Goal: Information Seeking & Learning: Learn about a topic

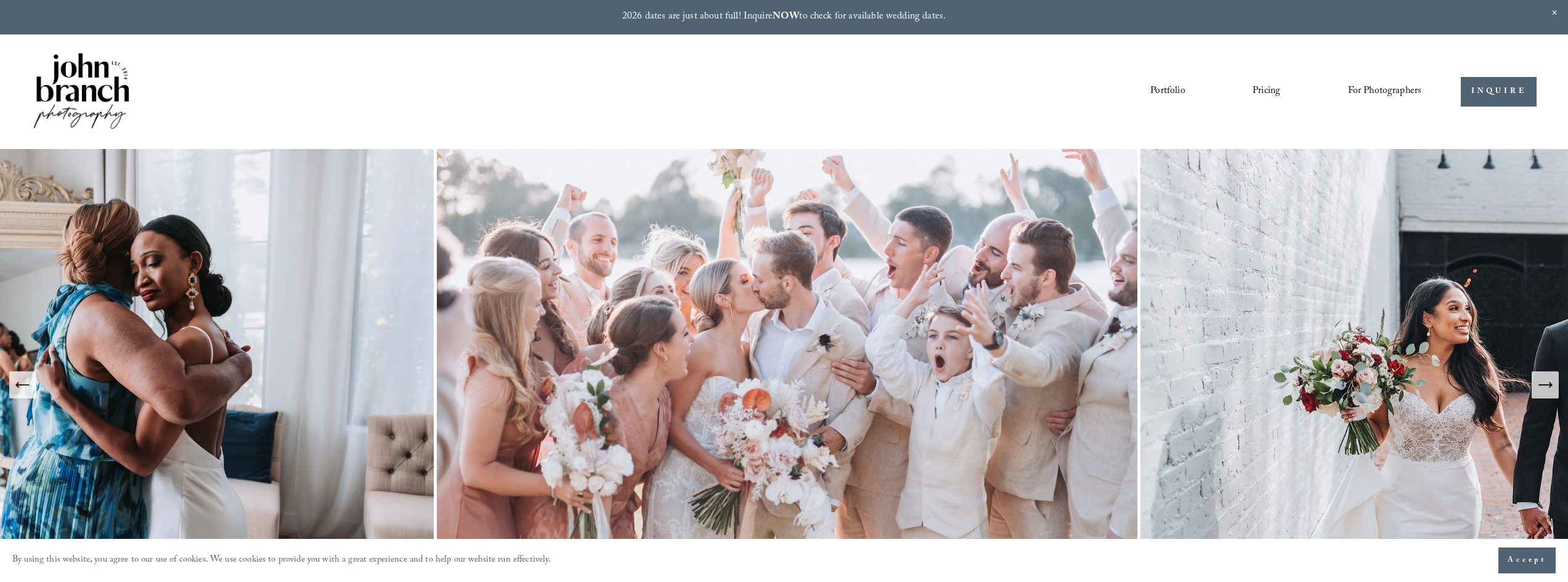
click at [1545, 390] on icon "Next Slide" at bounding box center [1545, 385] width 17 height 17
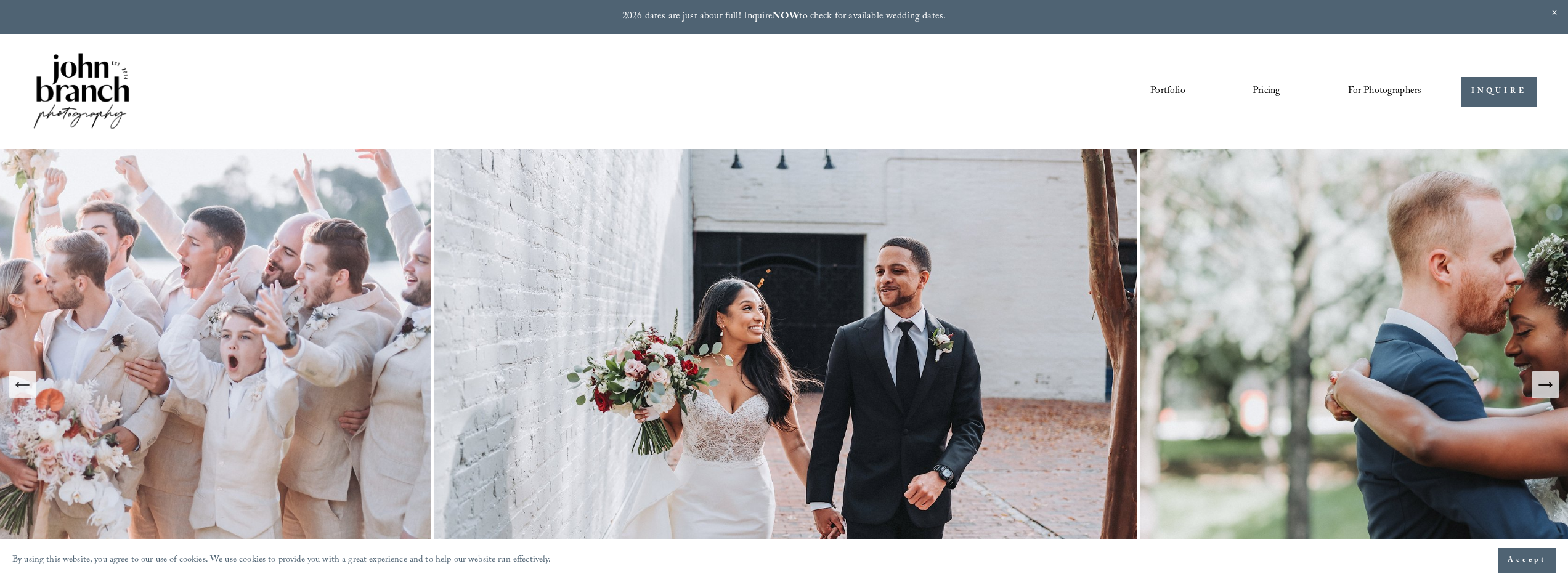
click at [1545, 390] on icon "Next Slide" at bounding box center [1545, 385] width 17 height 17
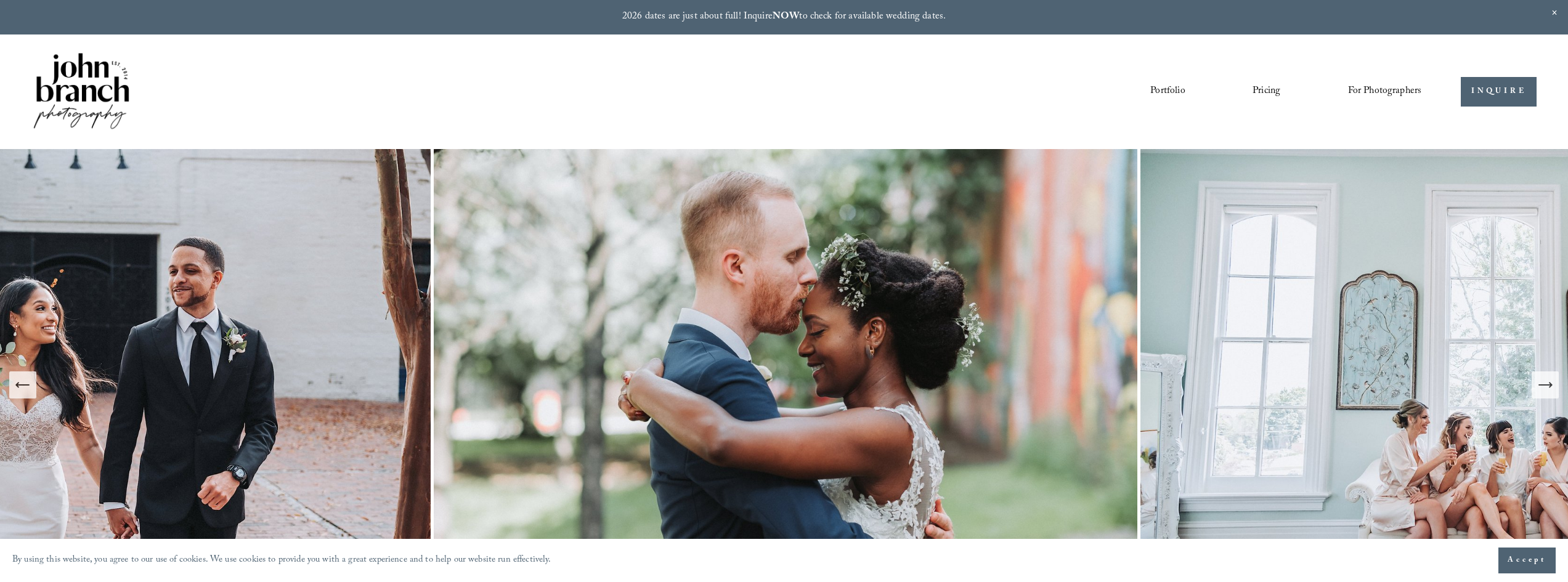
click at [1543, 390] on icon "Next Slide" at bounding box center [1545, 385] width 17 height 17
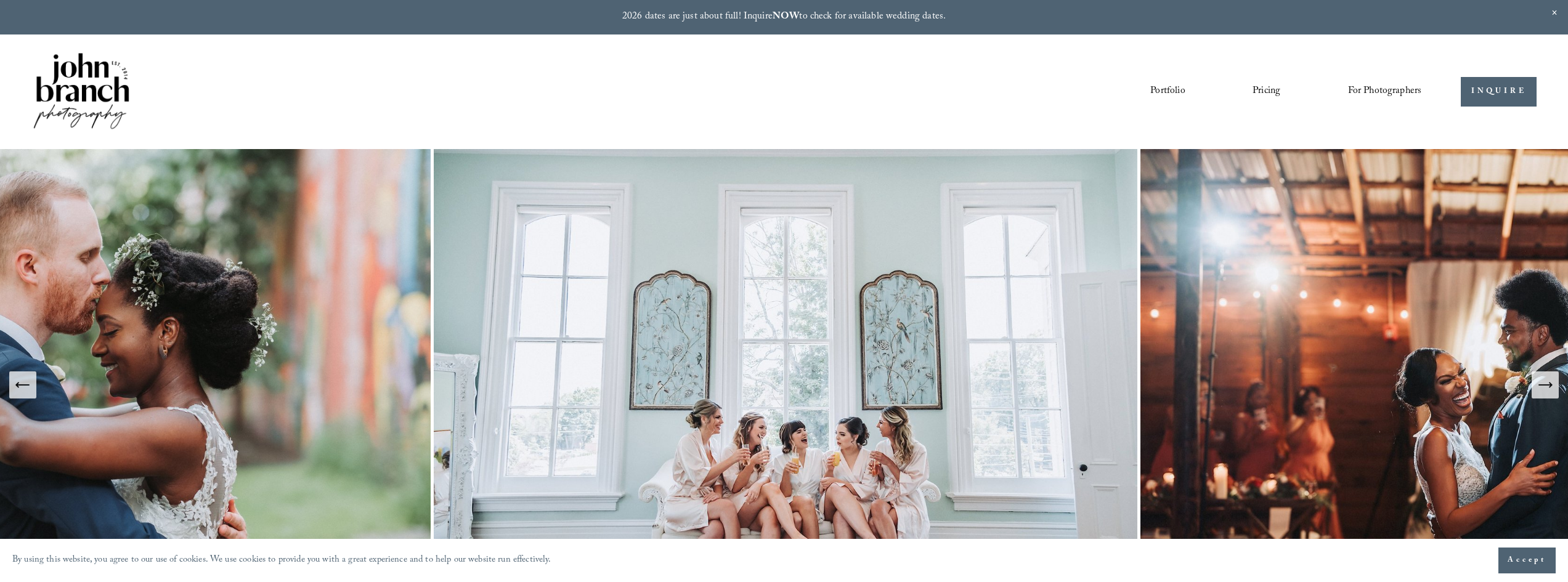
click at [1543, 390] on icon "Next Slide" at bounding box center [1545, 385] width 17 height 17
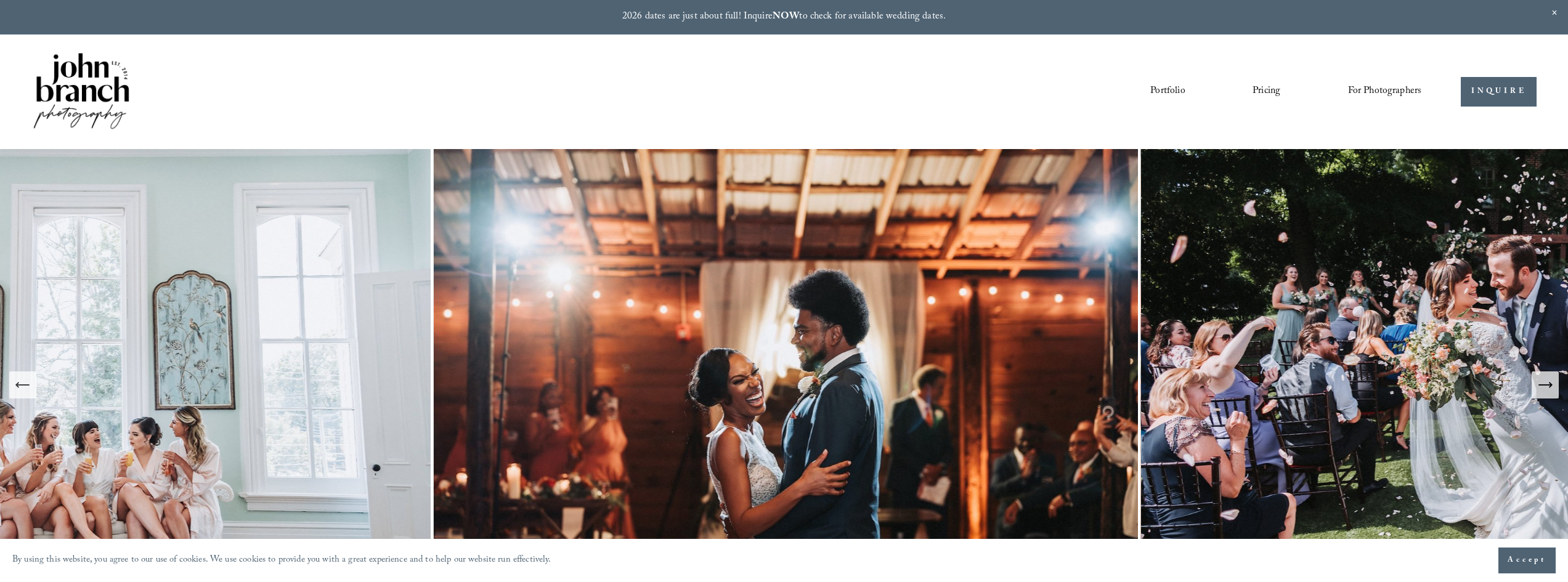
click at [1543, 390] on icon "Next Slide" at bounding box center [1545, 385] width 17 height 17
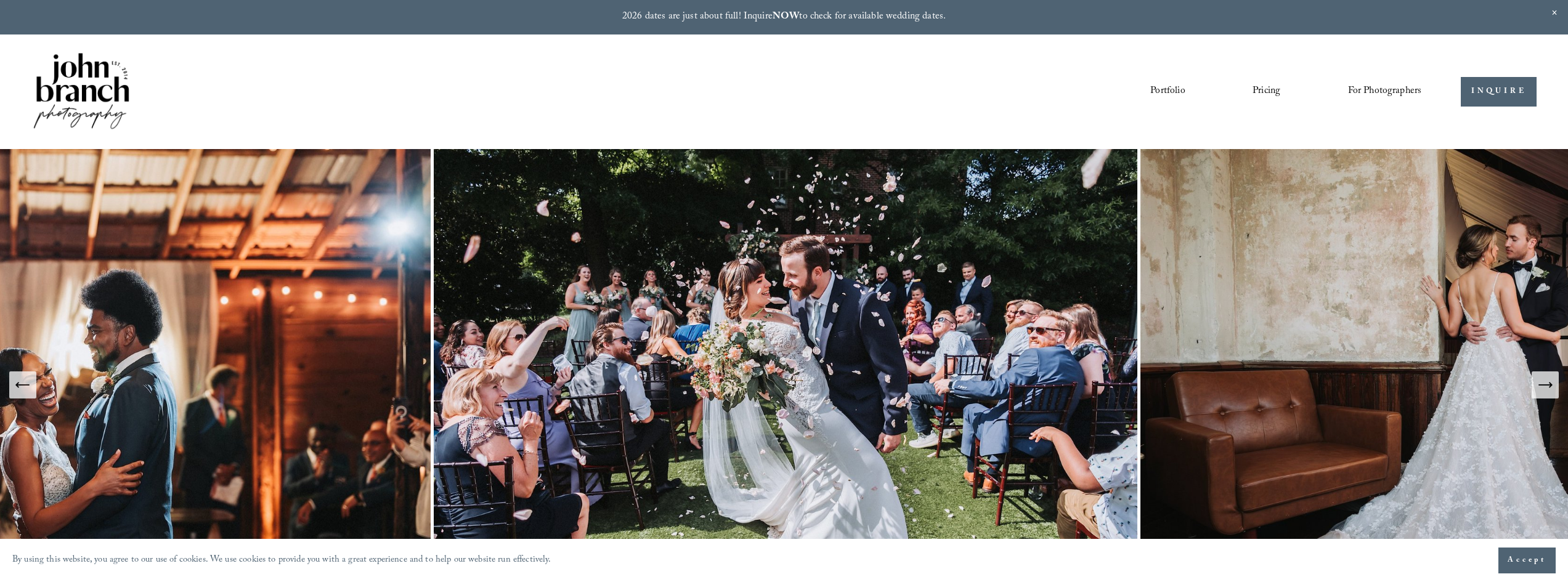
click at [1543, 390] on icon "Next Slide" at bounding box center [1545, 385] width 17 height 17
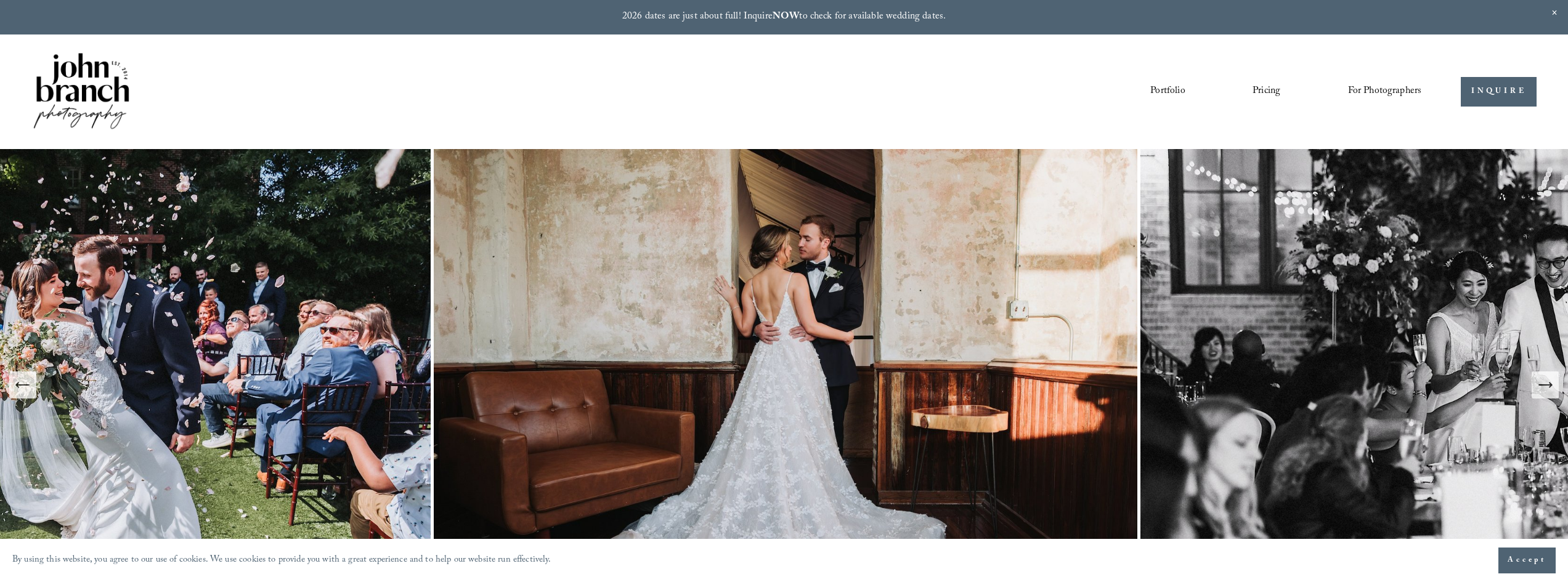
click at [1543, 390] on icon "Next Slide" at bounding box center [1545, 385] width 17 height 17
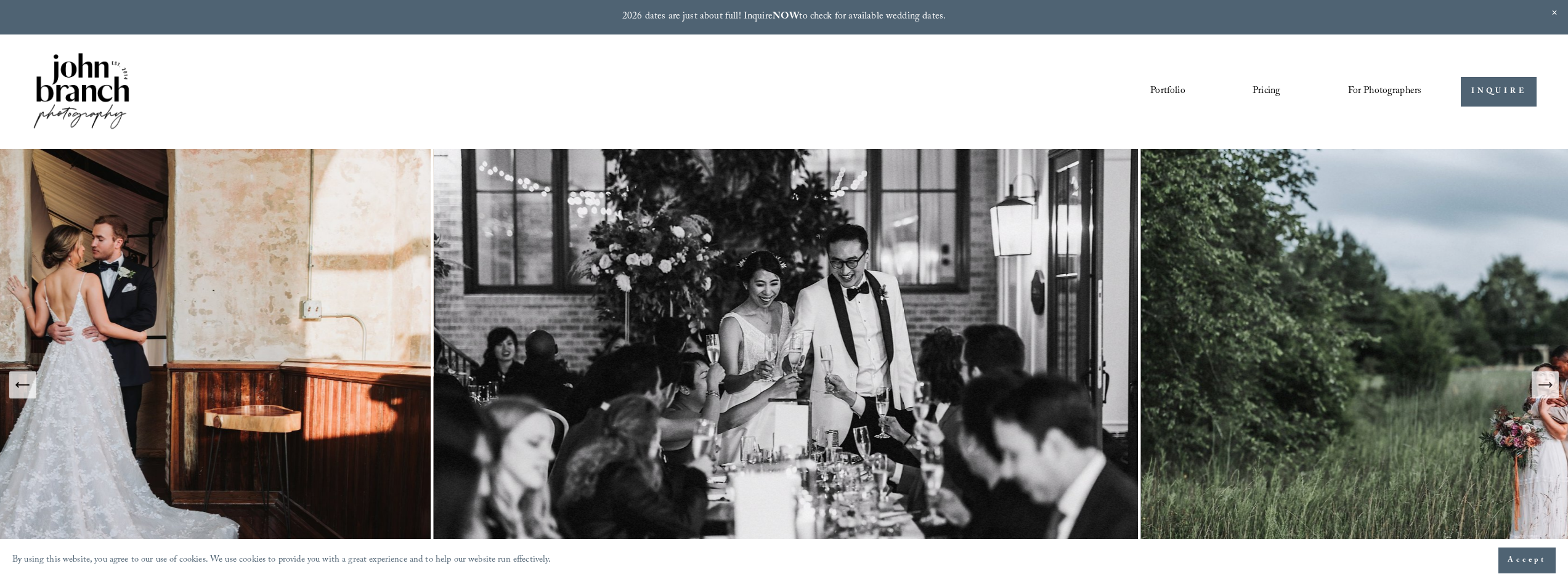
click at [1541, 391] on icon "Next Slide" at bounding box center [1545, 385] width 17 height 17
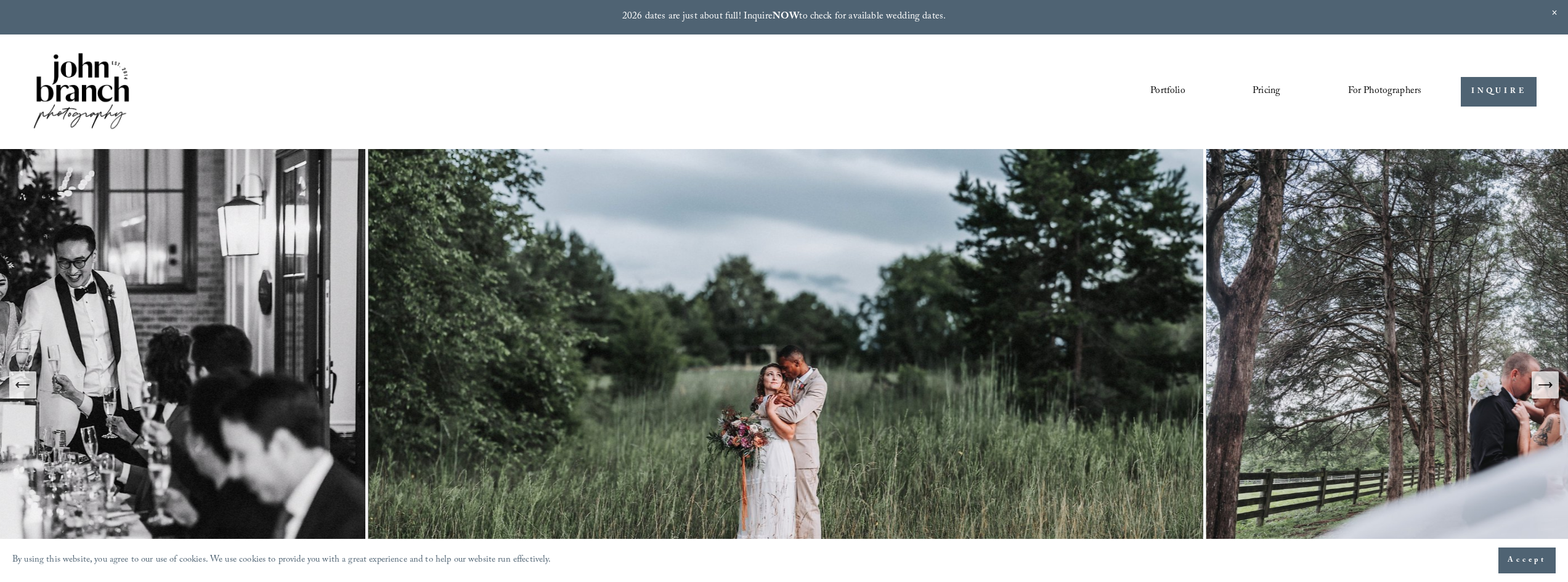
click at [1262, 93] on link "Pricing" at bounding box center [1267, 92] width 28 height 21
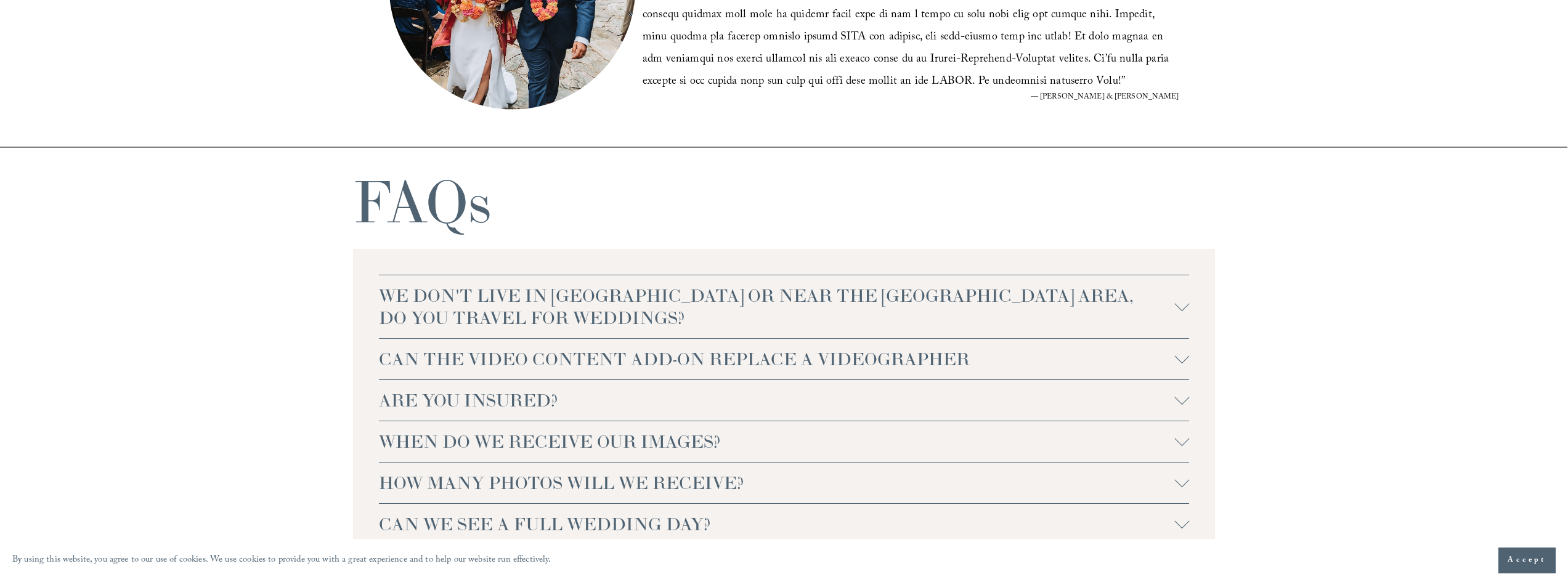
scroll to position [2834, 0]
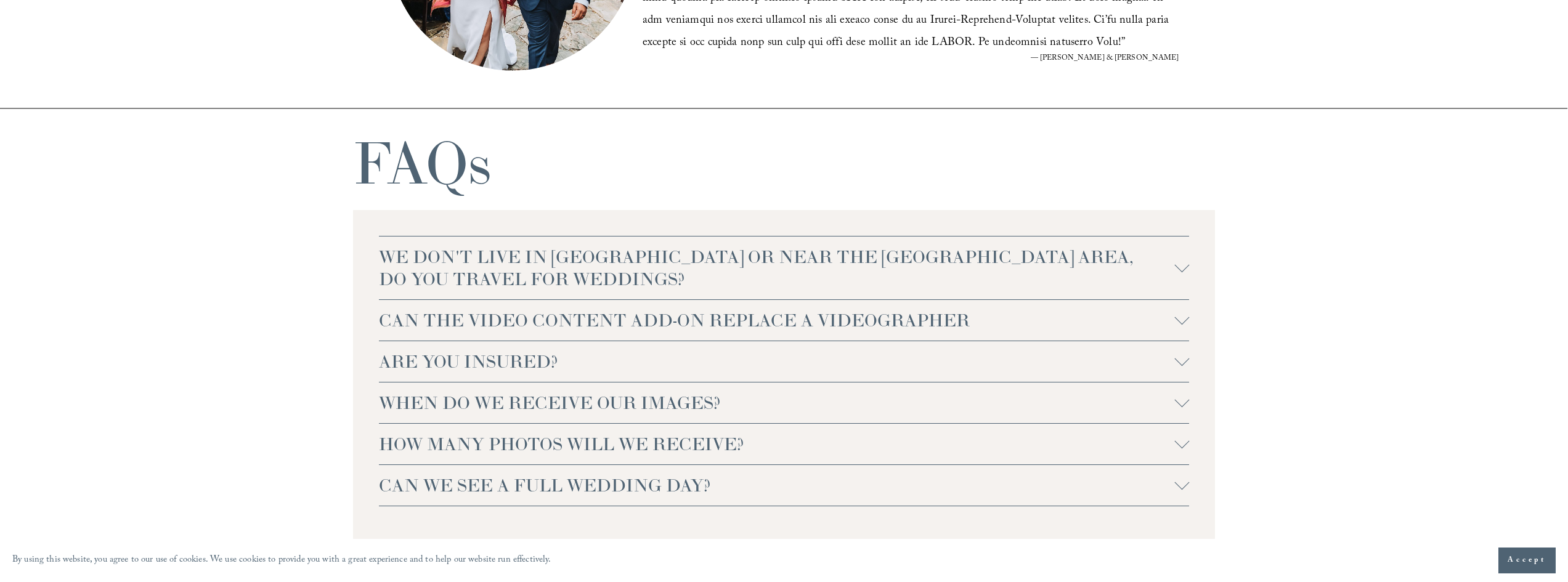
click at [649, 249] on span "WE DON'T LIVE IN [GEOGRAPHIC_DATA] OR NEAR THE [GEOGRAPHIC_DATA] AREA, DO YOU T…" at bounding box center [777, 268] width 796 height 45
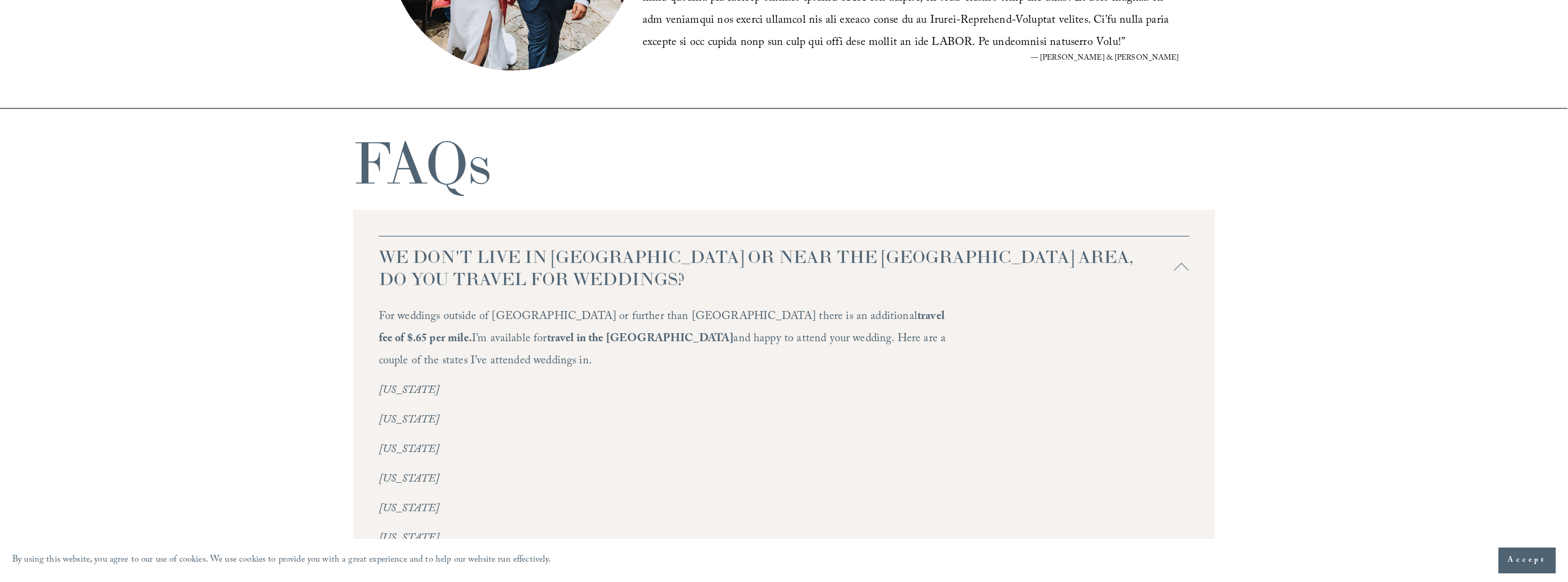
click at [642, 265] on span "WE DON'T LIVE IN [GEOGRAPHIC_DATA] OR NEAR THE [GEOGRAPHIC_DATA] AREA, DO YOU T…" at bounding box center [777, 268] width 796 height 45
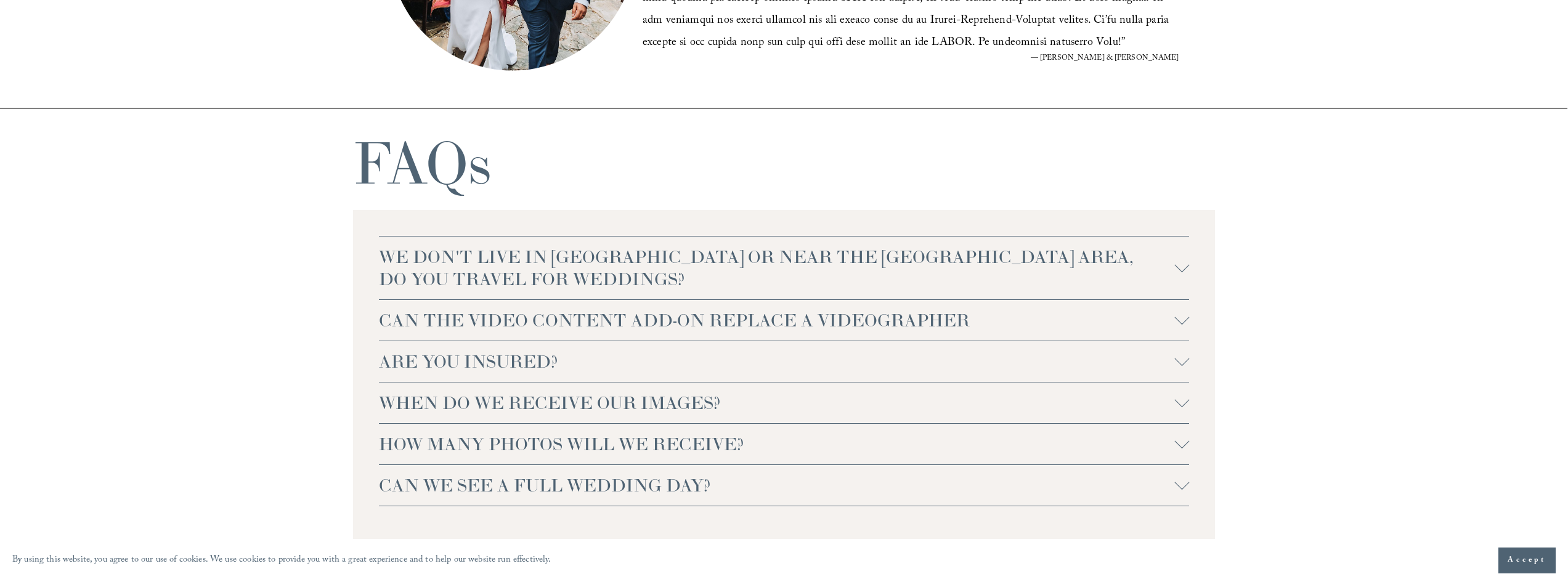
click at [562, 345] on button "ARE YOU INSURED?" at bounding box center [784, 362] width 811 height 40
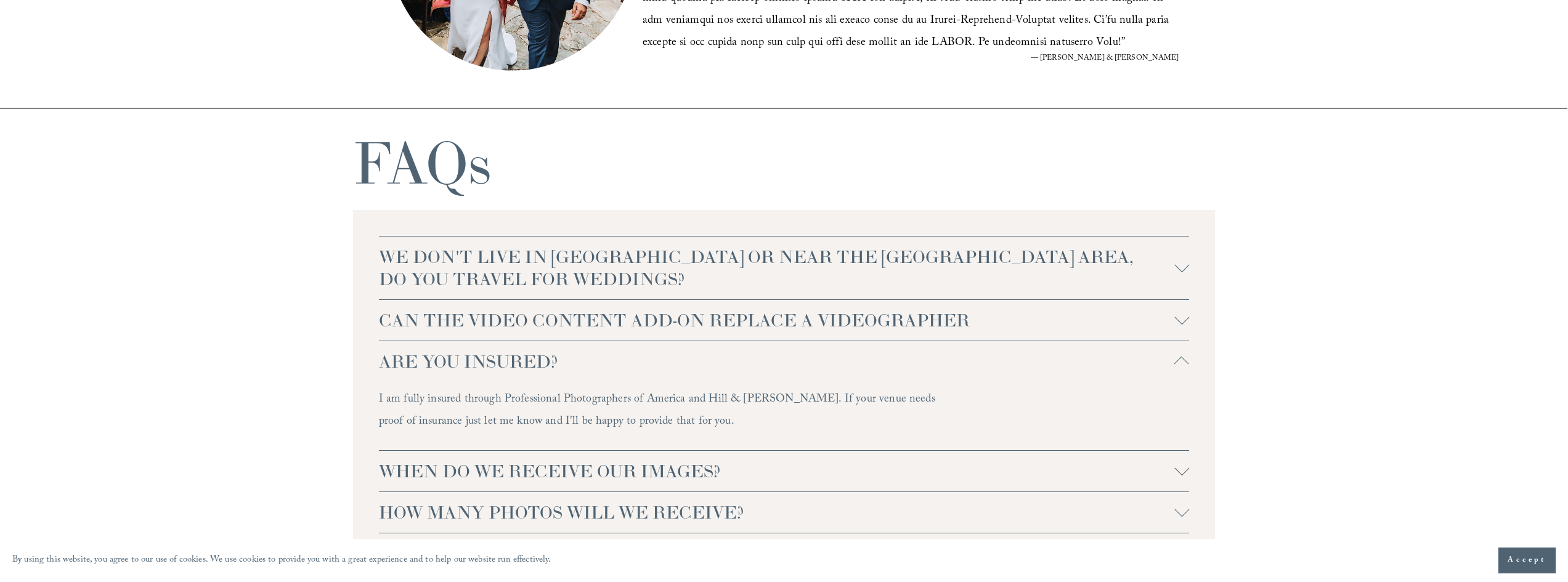
click at [562, 345] on button "ARE YOU INSURED?" at bounding box center [784, 362] width 811 height 40
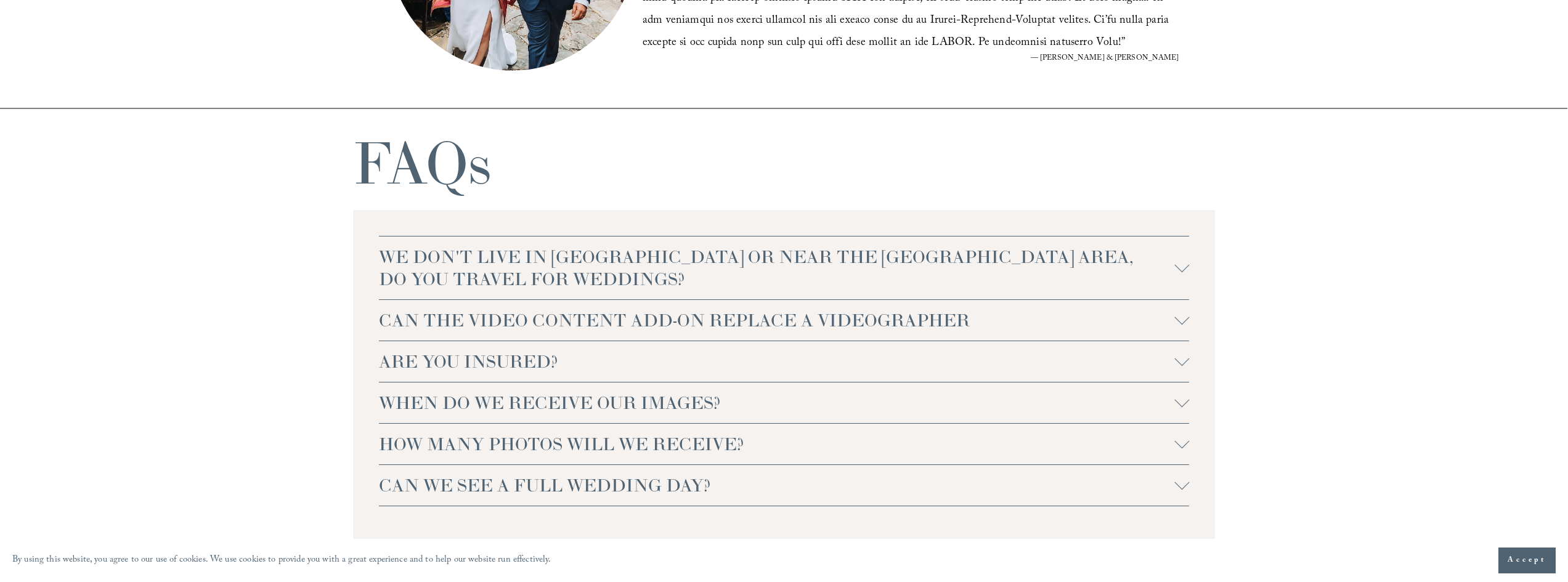
click at [559, 321] on span "CAN THE VIDEO CONTENT ADD-ON REPLACE A VIDEOGRAPHER" at bounding box center [777, 321] width 796 height 22
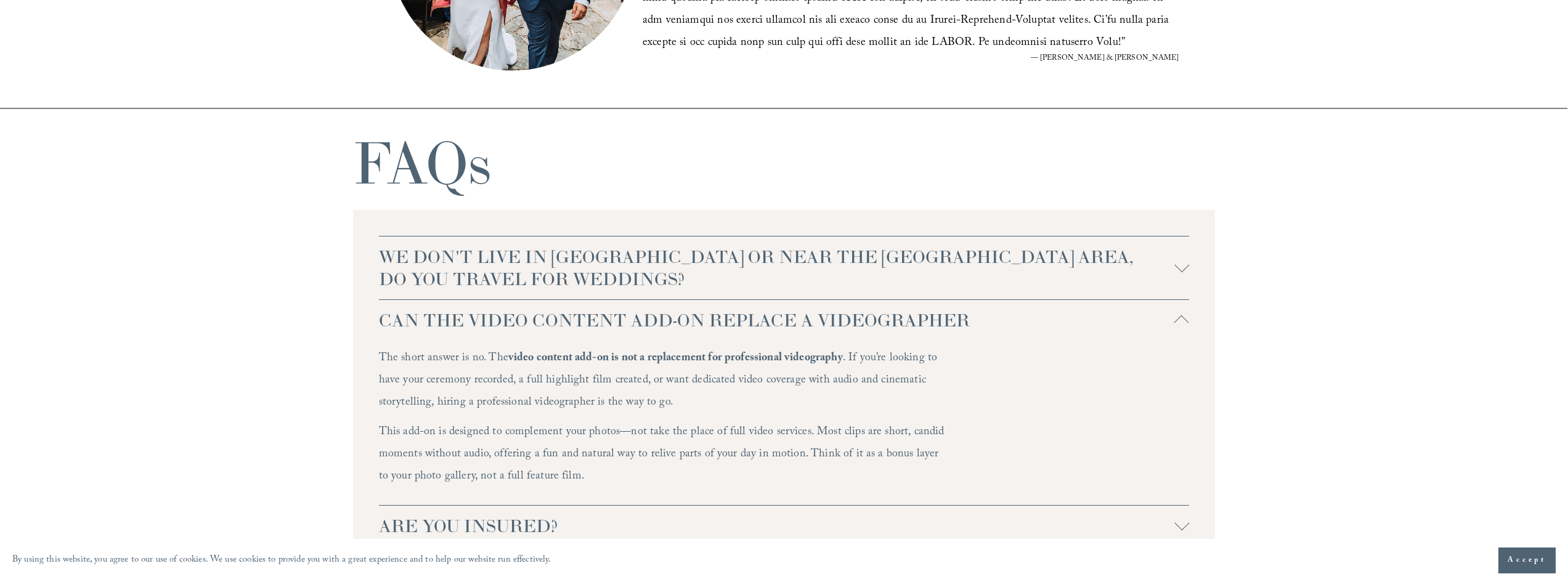
click at [559, 321] on span "CAN THE VIDEO CONTENT ADD-ON REPLACE A VIDEOGRAPHER" at bounding box center [777, 321] width 796 height 22
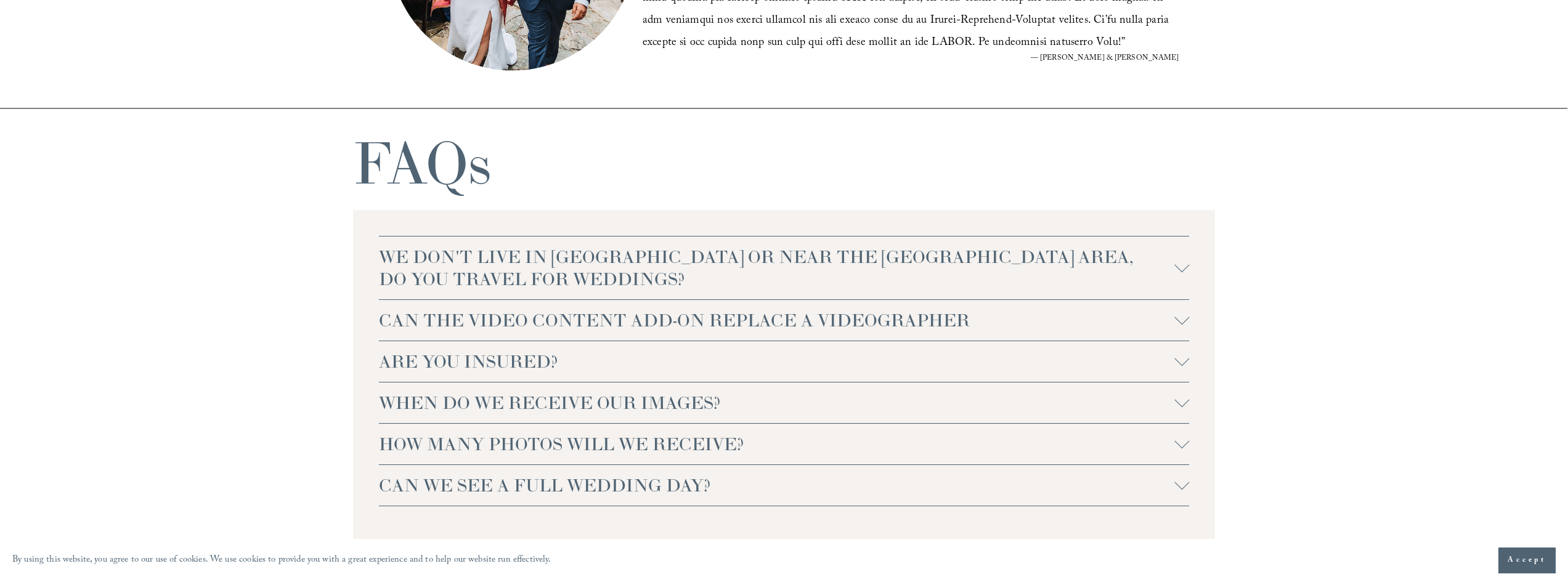
click at [561, 455] on span "HOW MANY PHOTOS WILL WE RECEIVE?" at bounding box center [777, 444] width 796 height 22
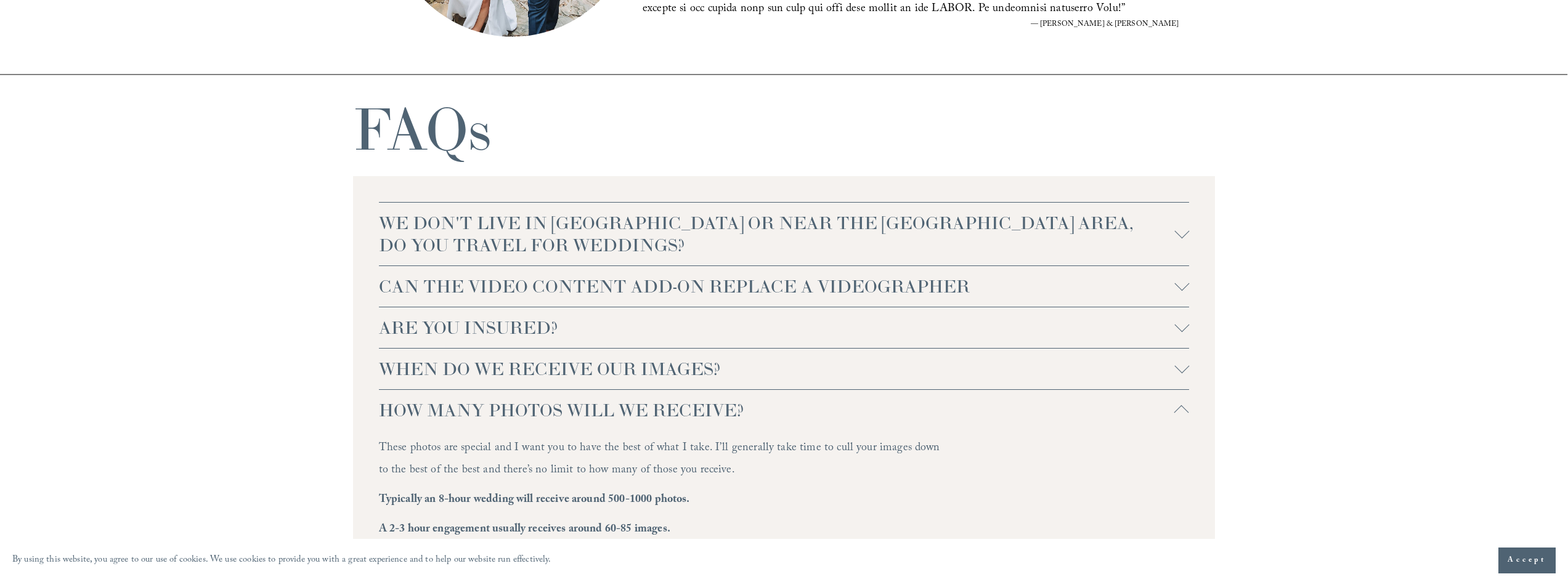
scroll to position [2895, 0]
